Goal: Check status: Check status

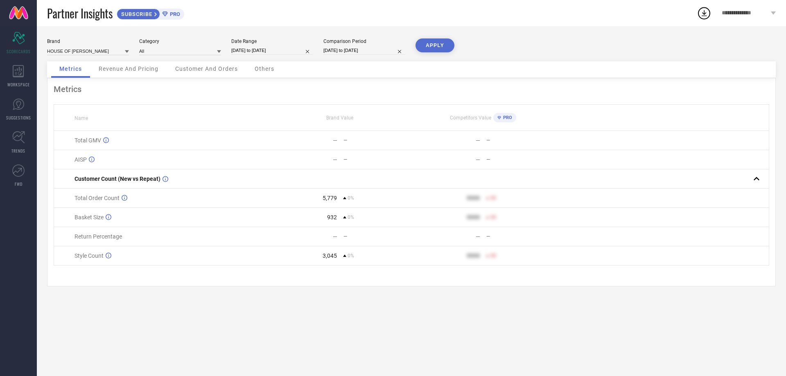
select select "8"
select select "2025"
select select "9"
select select "2025"
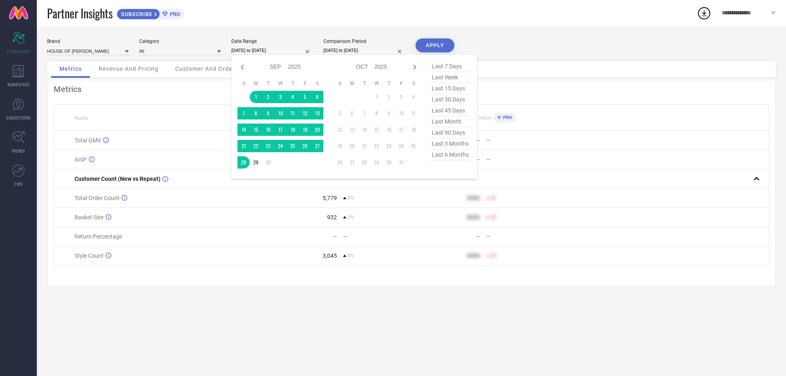
click at [246, 51] on input "[DATE] to [DATE]" at bounding box center [272, 50] width 82 height 9
click at [254, 97] on td "1" at bounding box center [256, 97] width 12 height 12
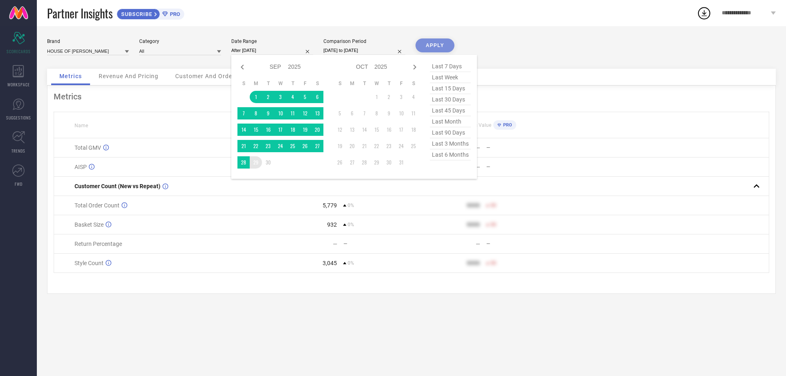
type input "[DATE] to [DATE]"
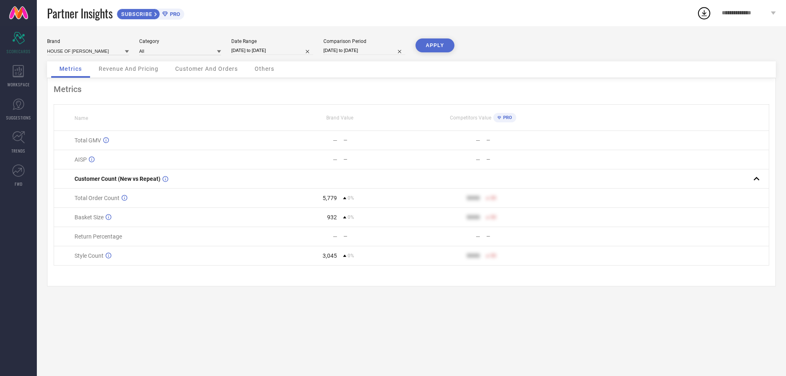
click at [337, 48] on input "[DATE] to [DATE]" at bounding box center [364, 50] width 82 height 9
select select "8"
select select "2025"
select select "9"
select select "2025"
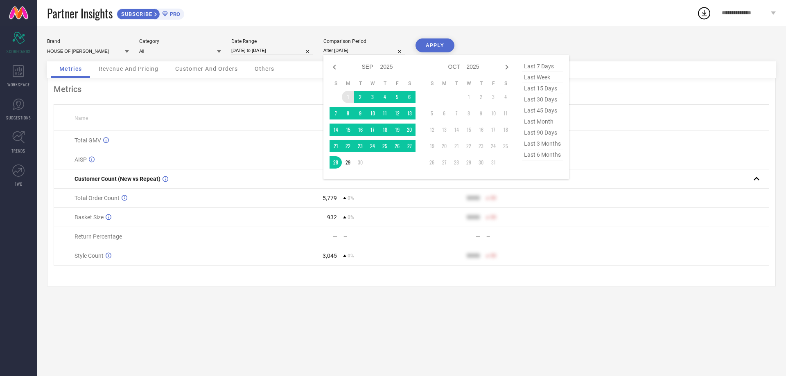
click at [349, 96] on td "1" at bounding box center [348, 97] width 12 height 12
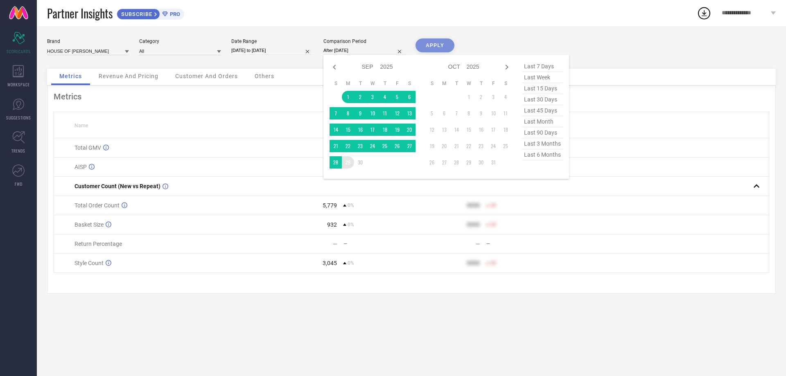
type input "[DATE] to [DATE]"
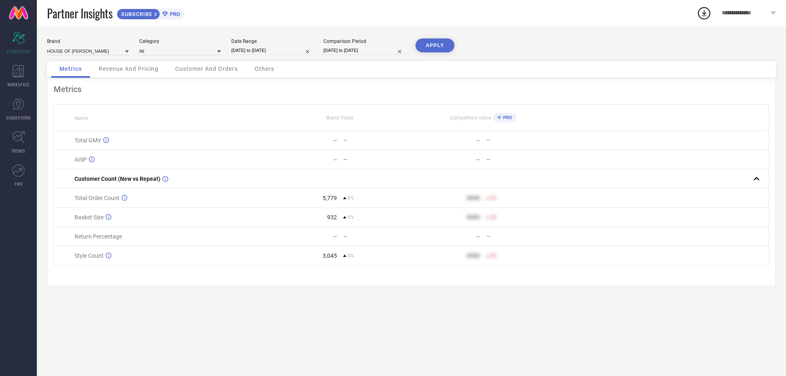
click at [426, 44] on button "APPLY" at bounding box center [434, 45] width 39 height 14
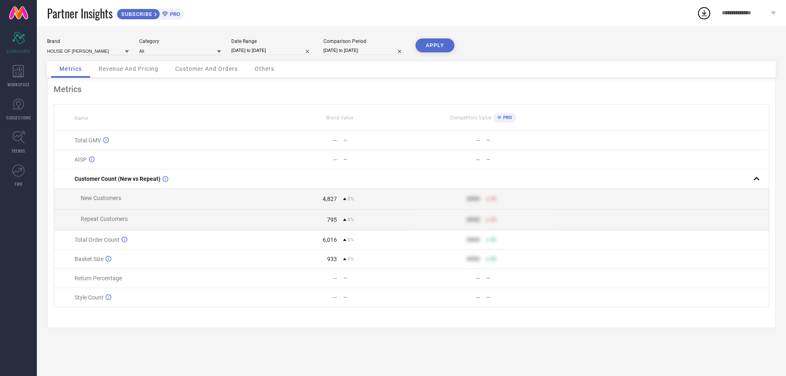
click at [273, 48] on input "[DATE] to [DATE]" at bounding box center [272, 50] width 82 height 9
select select "8"
select select "2025"
select select "9"
select select "2025"
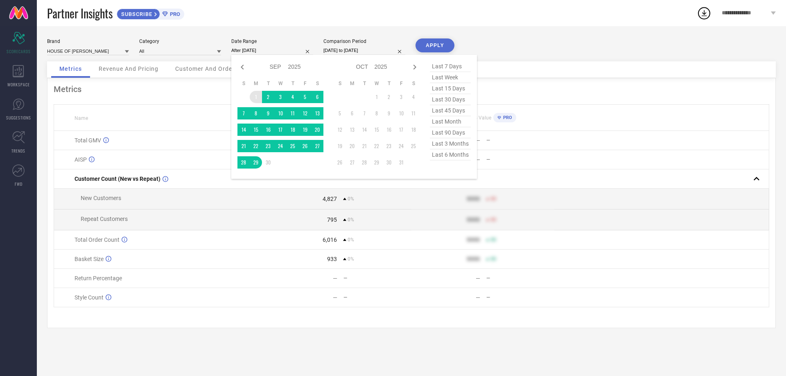
click at [256, 95] on td "1" at bounding box center [256, 97] width 12 height 12
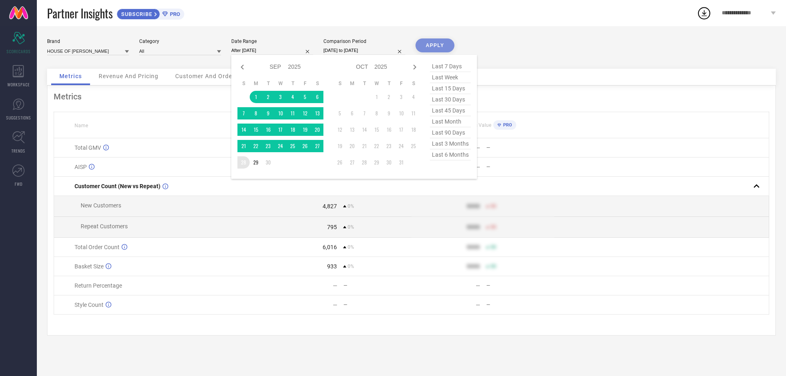
type input "[DATE] to [DATE]"
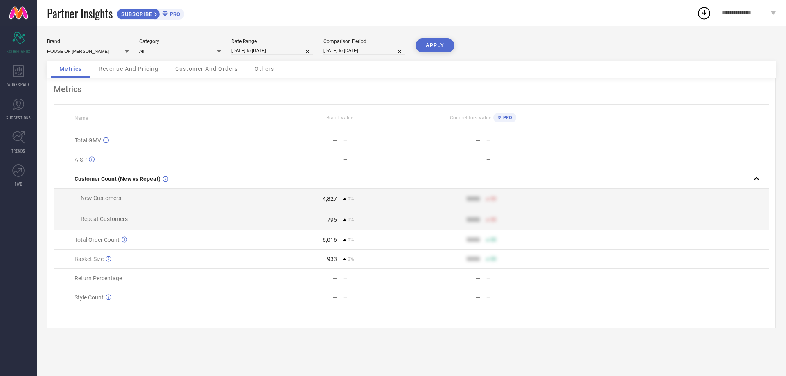
select select "8"
select select "2025"
select select "9"
select select "2025"
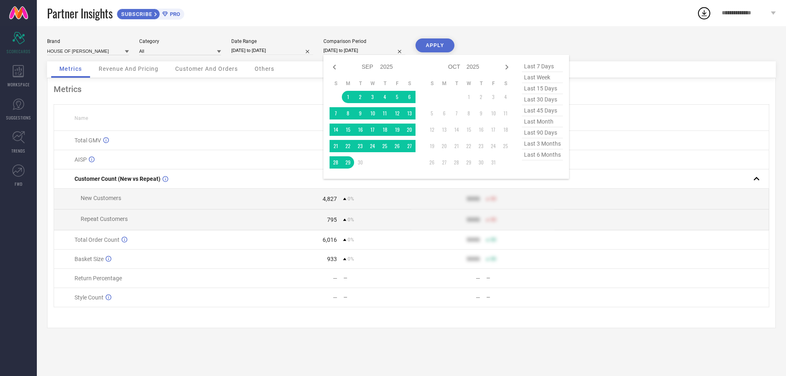
click at [341, 50] on input "[DATE] to [DATE]" at bounding box center [364, 50] width 82 height 9
click at [347, 95] on td "1" at bounding box center [348, 97] width 12 height 12
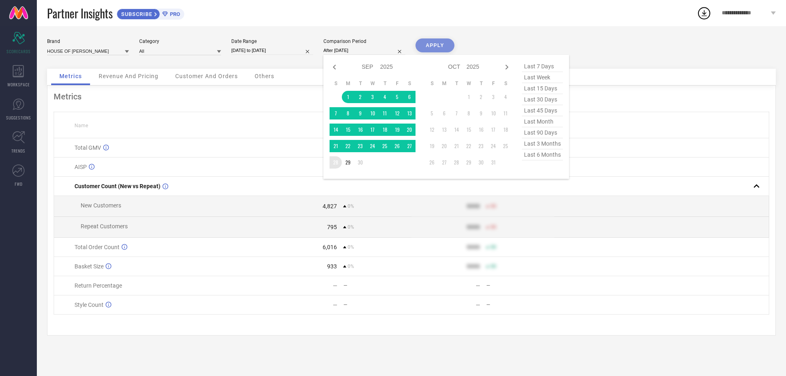
type input "[DATE] to [DATE]"
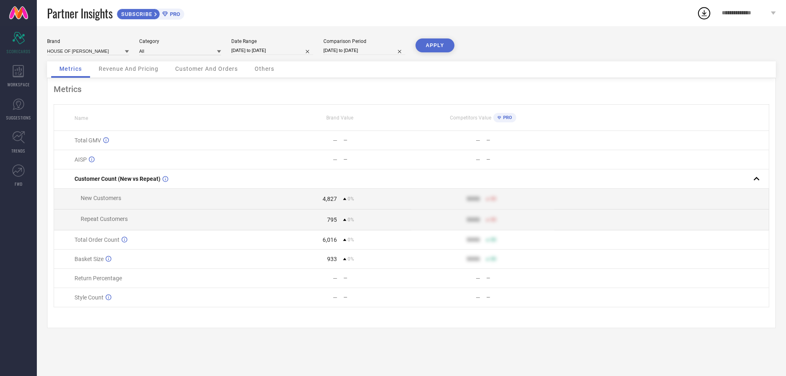
click at [442, 45] on button "APPLY" at bounding box center [434, 45] width 39 height 14
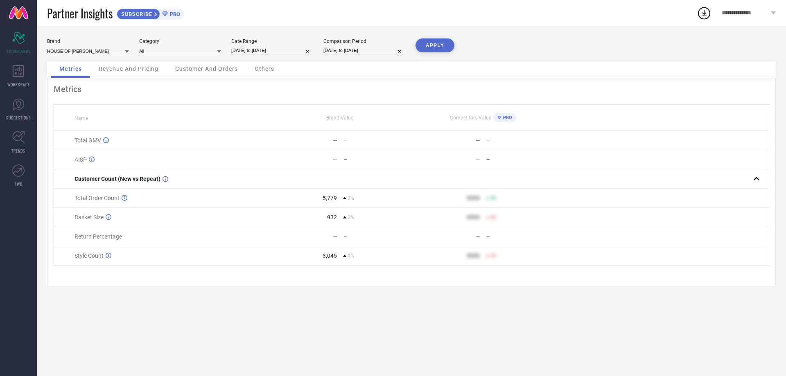
click at [271, 46] on div "Date Range [DATE] to [DATE]" at bounding box center [272, 46] width 82 height 17
click at [270, 47] on input "[DATE] to [DATE]" at bounding box center [272, 50] width 82 height 9
select select "8"
select select "2025"
select select "9"
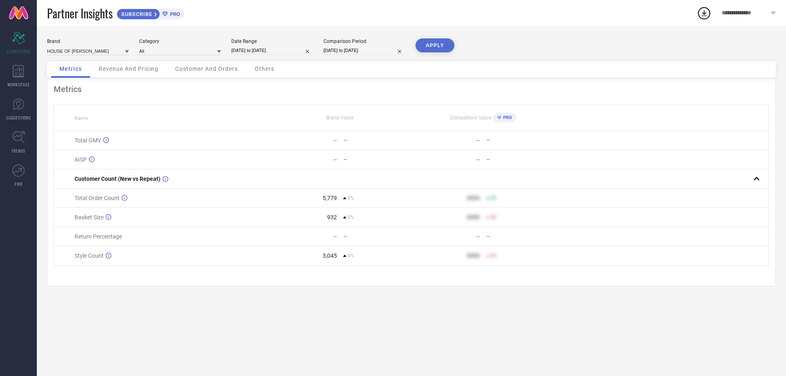
select select "2025"
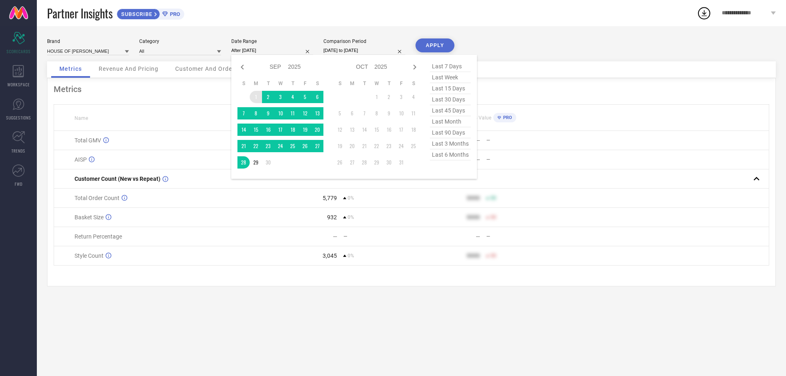
click at [256, 92] on td "1" at bounding box center [256, 97] width 12 height 12
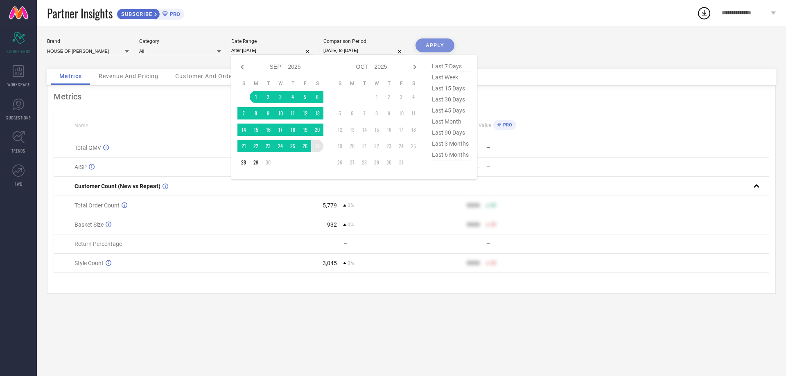
type input "[DATE] to [DATE]"
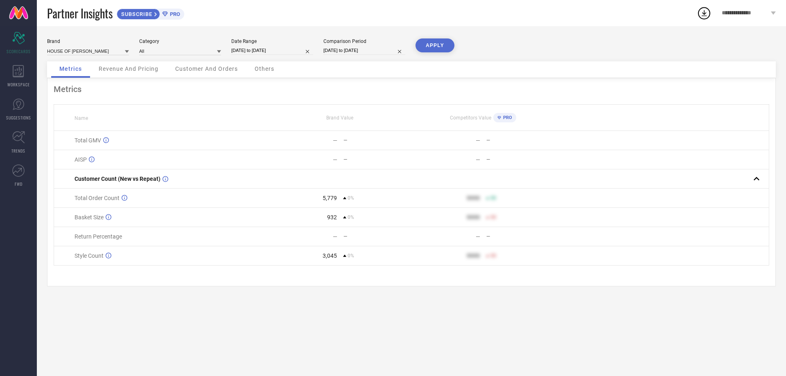
click at [349, 50] on input "[DATE] to [DATE]" at bounding box center [364, 50] width 82 height 9
select select "8"
select select "2025"
select select "9"
select select "2025"
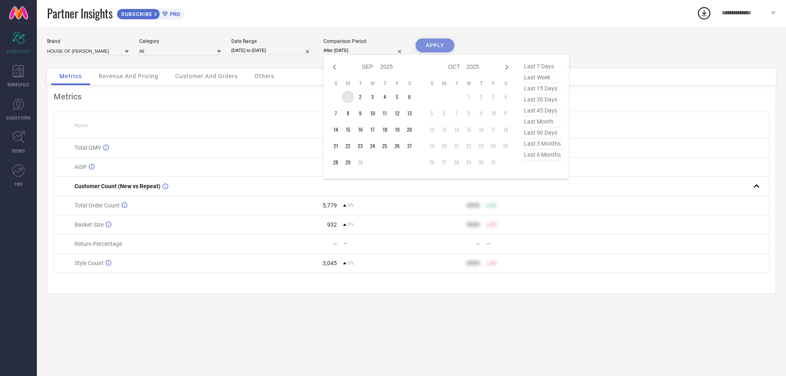
click at [344, 94] on td "1" at bounding box center [348, 97] width 12 height 12
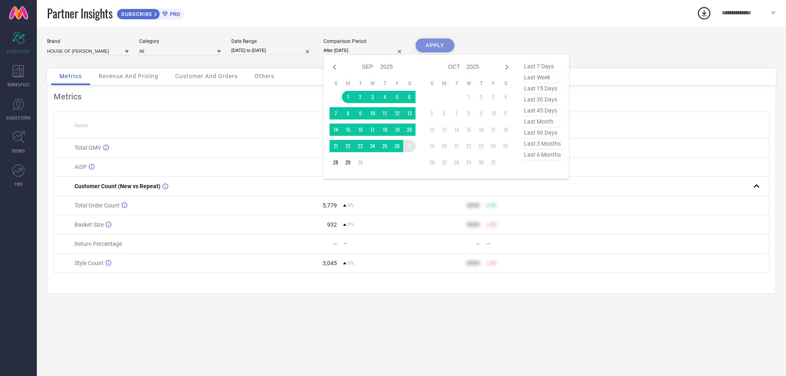
type input "[DATE] to [DATE]"
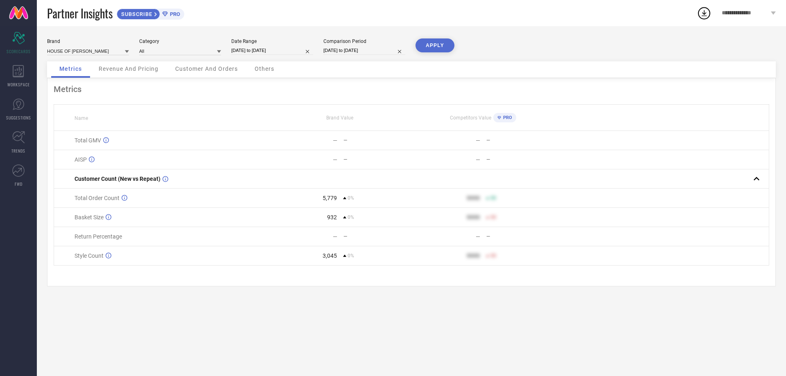
click at [433, 46] on button "APPLY" at bounding box center [434, 45] width 39 height 14
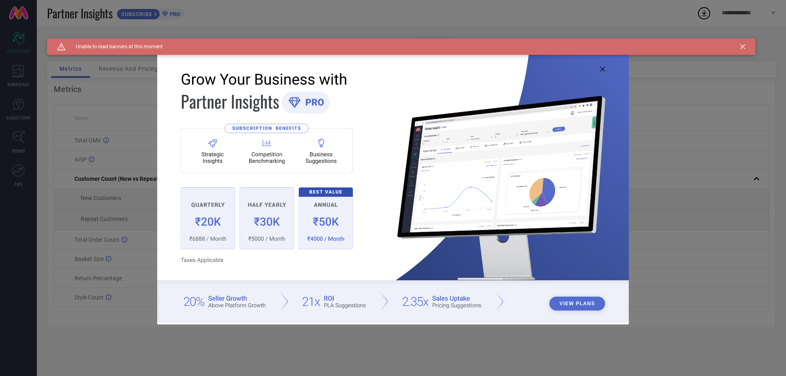
click at [600, 70] on icon at bounding box center [602, 69] width 5 height 5
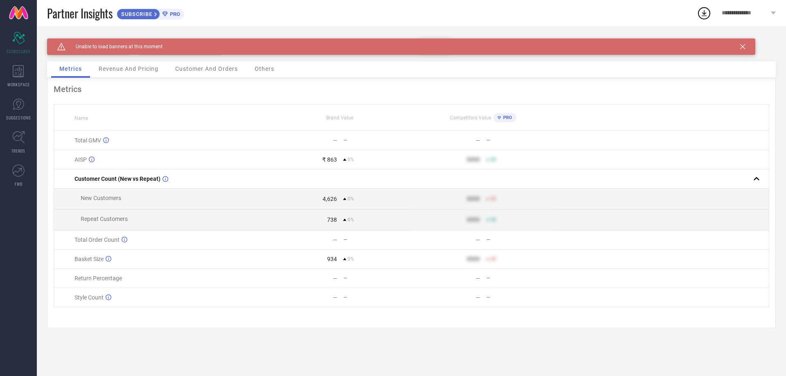
click at [745, 46] on div "Caution Created with Sketch. Unable to load banners at this moment" at bounding box center [401, 46] width 708 height 16
click at [739, 48] on div "Caution Created with Sketch. Unable to load banners at this moment" at bounding box center [401, 46] width 708 height 16
click at [741, 47] on icon at bounding box center [742, 46] width 5 height 5
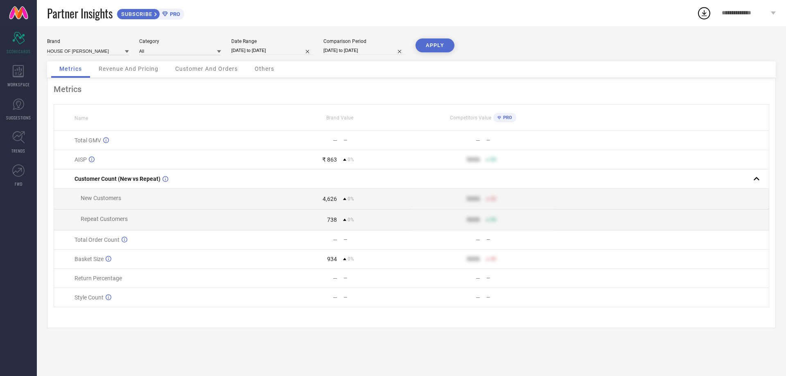
click at [253, 52] on input "[DATE] to [DATE]" at bounding box center [272, 50] width 82 height 9
select select "8"
select select "2025"
select select "9"
select select "2025"
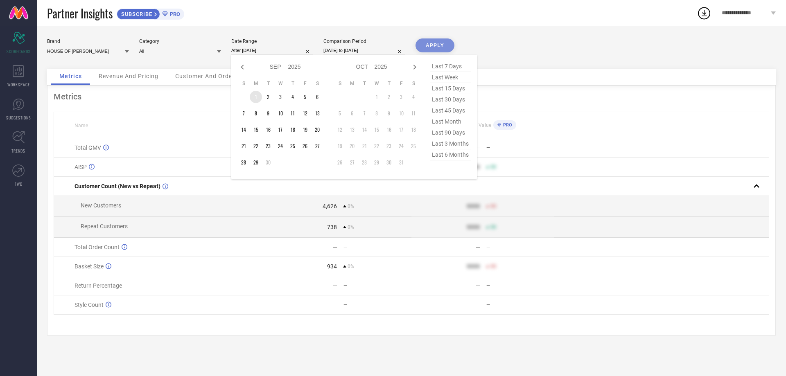
click at [256, 94] on td "1" at bounding box center [256, 97] width 12 height 12
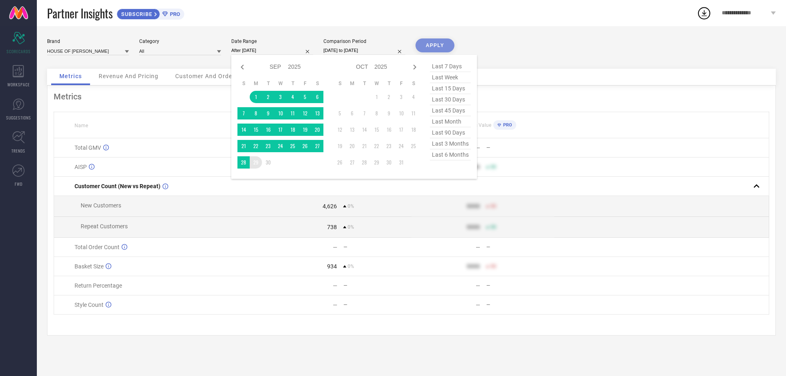
type input "[DATE] to [DATE]"
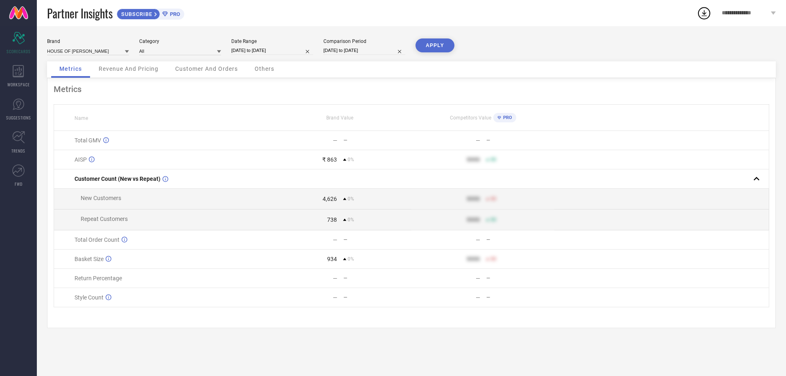
click at [334, 51] on input "[DATE] to [DATE]" at bounding box center [364, 50] width 82 height 9
select select "8"
select select "2025"
select select "9"
select select "2025"
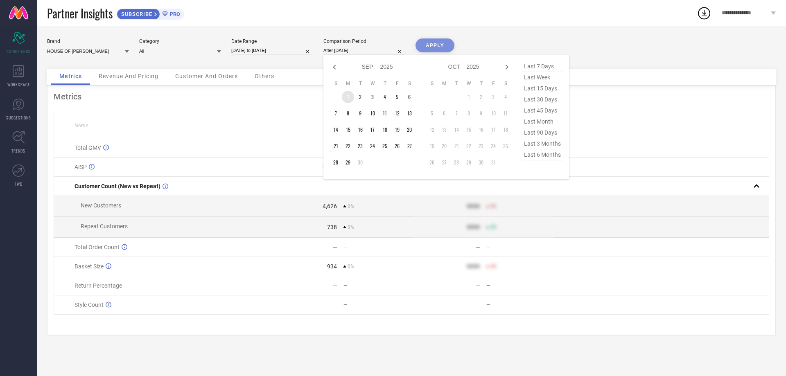
click at [349, 98] on td "1" at bounding box center [348, 97] width 12 height 12
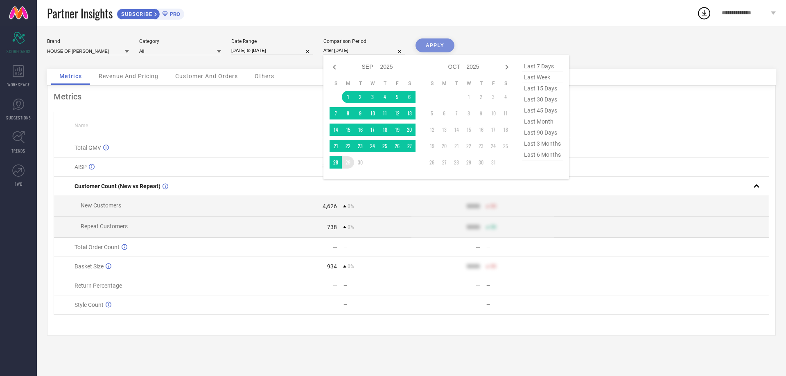
type input "[DATE] to [DATE]"
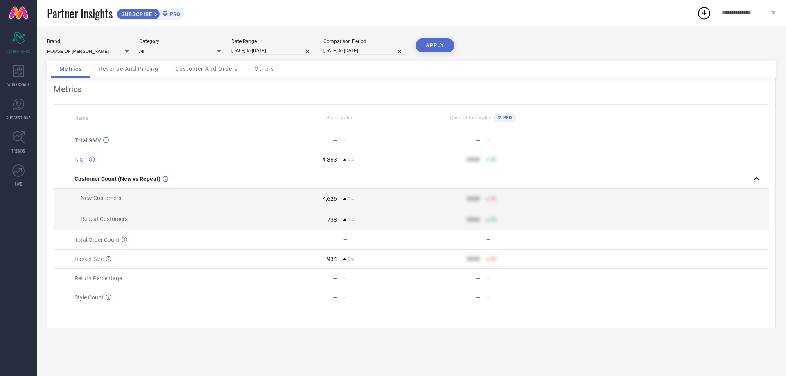
click at [431, 42] on button "APPLY" at bounding box center [434, 45] width 39 height 14
